Goal: Task Accomplishment & Management: Use online tool/utility

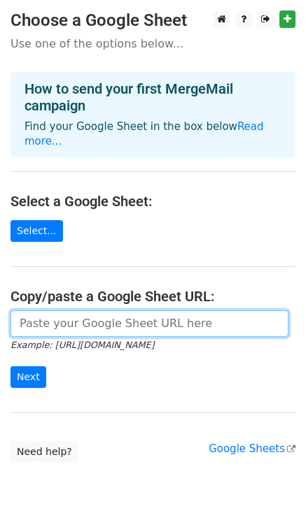
click at [92, 312] on input "url" at bounding box center [149, 324] width 278 height 27
paste input "[URL][DOMAIN_NAME]"
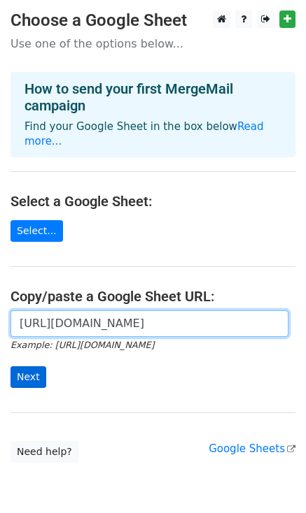
type input "https://docs.google.com/spreadsheets/d/1B7HAwyaAPa4TX2BFkmMVB7ho_Jb_WQyvM-tQG_W…"
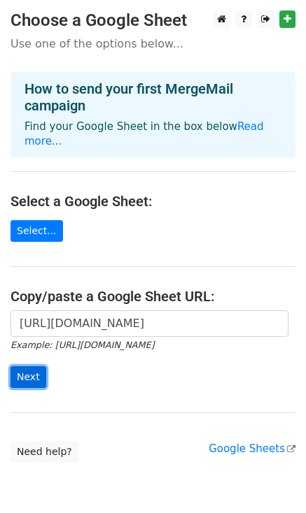
click at [20, 367] on input "Next" at bounding box center [28, 378] width 36 height 22
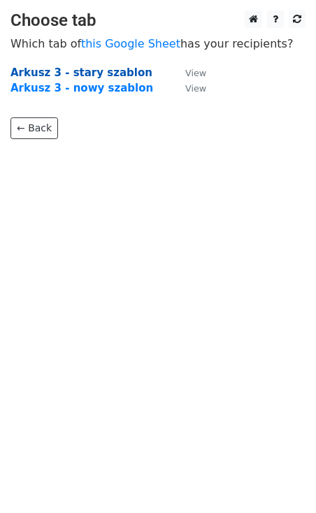
click at [87, 71] on strong "Arkusz 3 - stary szablon" at bounding box center [81, 72] width 142 height 13
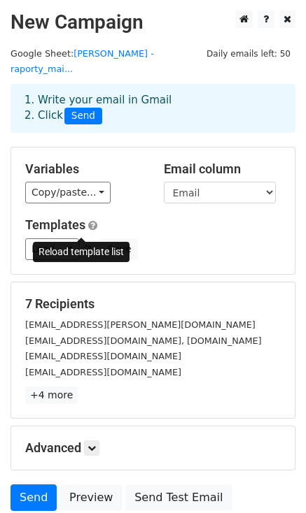
click at [83, 246] on span at bounding box center [87, 250] width 8 height 9
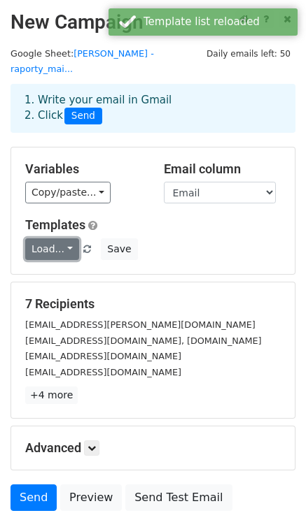
click at [62, 239] on link "Load..." at bounding box center [52, 250] width 54 height 22
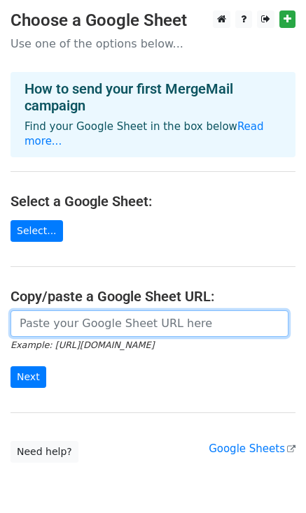
click at [26, 312] on input "url" at bounding box center [149, 324] width 278 height 27
paste input "https://docs.google.com/spreadsheets/d/1B7HAwyaAPa4TX2BFkmMVB7ho_Jb_WQyvM-tQG_W…"
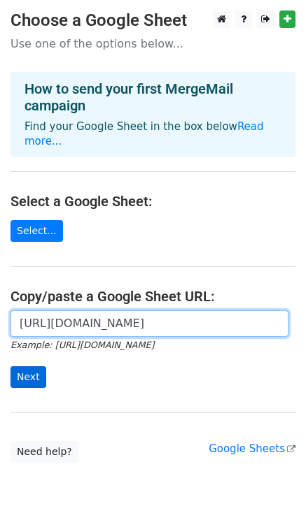
type input "https://docs.google.com/spreadsheets/d/1B7HAwyaAPa4TX2BFkmMVB7ho_Jb_WQyvM-tQG_W…"
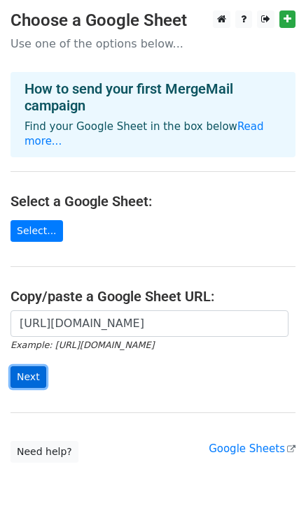
click at [25, 367] on input "Next" at bounding box center [28, 378] width 36 height 22
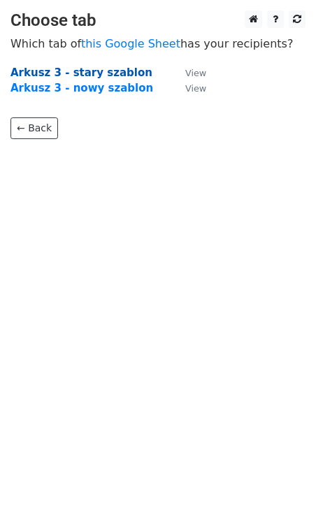
click at [78, 67] on strong "Arkusz 3 - stary szablon" at bounding box center [81, 72] width 142 height 13
click at [85, 74] on strong "Arkusz 3 - stary szablon" at bounding box center [81, 72] width 142 height 13
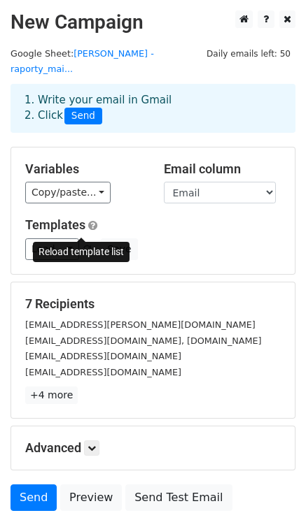
click at [83, 246] on span at bounding box center [87, 250] width 8 height 9
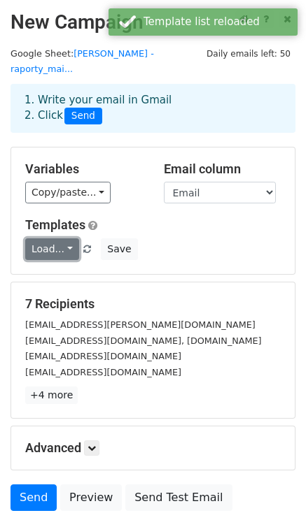
click at [59, 239] on link "Load..." at bounding box center [52, 250] width 54 height 22
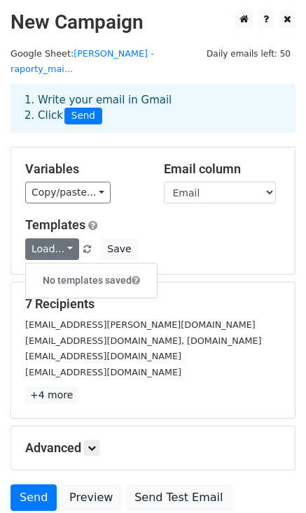
click at [196, 239] on div "Load... No templates saved Save" at bounding box center [153, 250] width 276 height 22
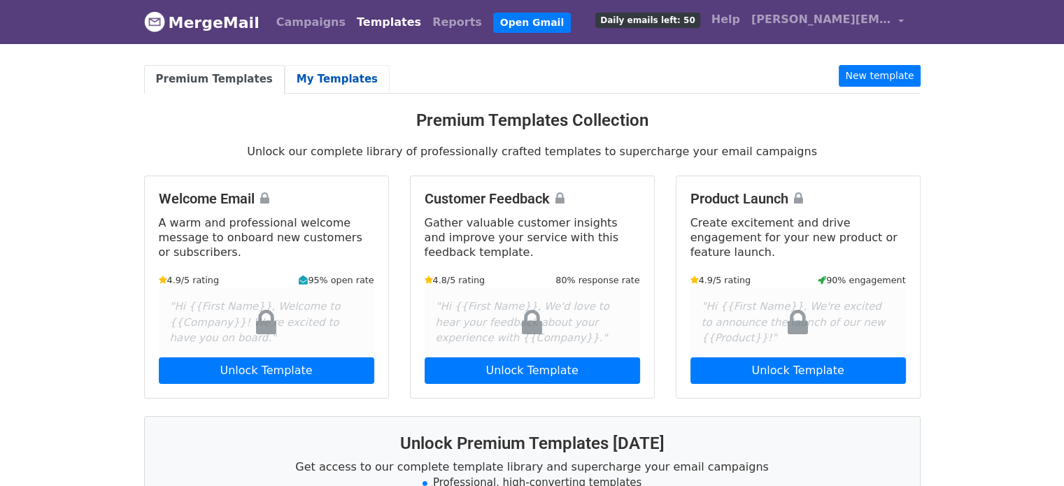
click at [311, 83] on link "My Templates" at bounding box center [337, 79] width 105 height 29
